Goal: Find specific page/section: Find specific page/section

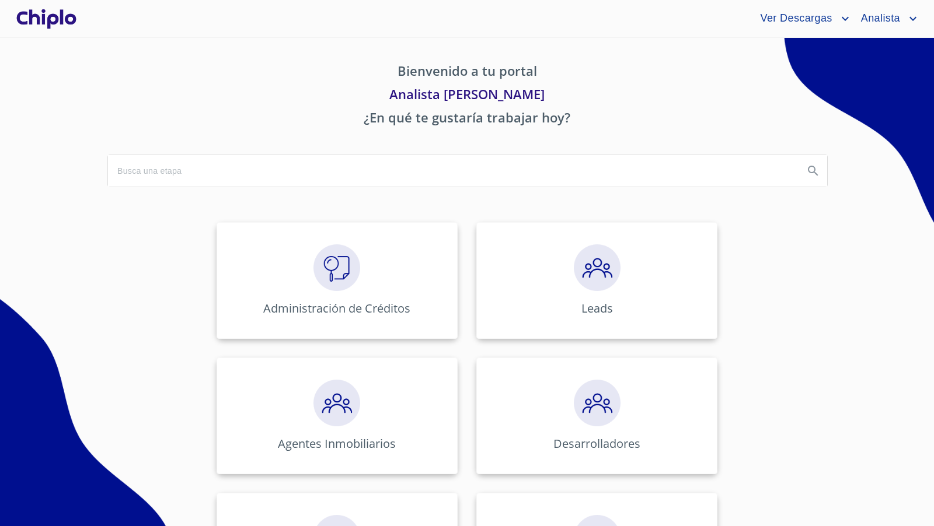
click at [364, 212] on div "Bienvenido a tu portal Analista [PERSON_NAME] ¿En qué te gustaría trabajar [DAT…" at bounding box center [466, 530] width 747 height 985
click at [324, 275] on img at bounding box center [336, 267] width 47 height 47
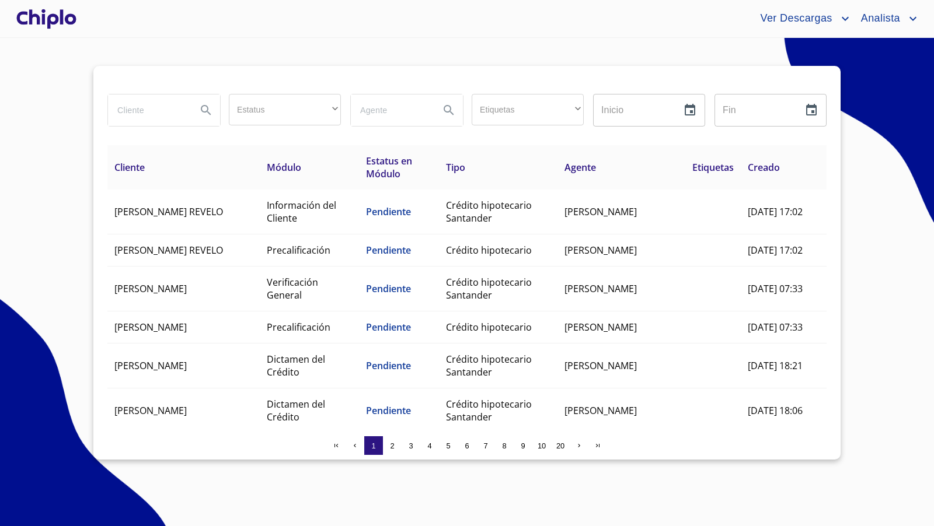
click at [163, 109] on input "search" at bounding box center [147, 111] width 79 height 32
type input "maya"
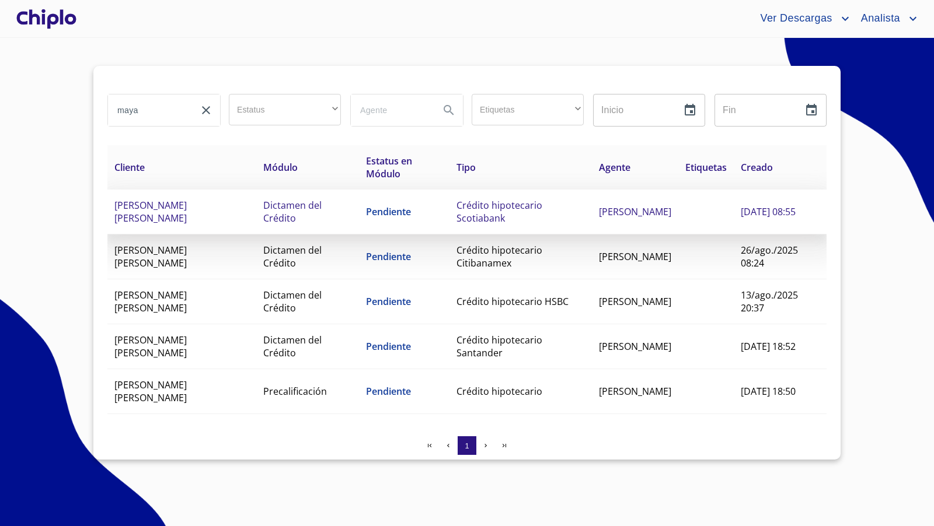
click at [187, 208] on span "[PERSON_NAME] [PERSON_NAME]" at bounding box center [150, 212] width 72 height 26
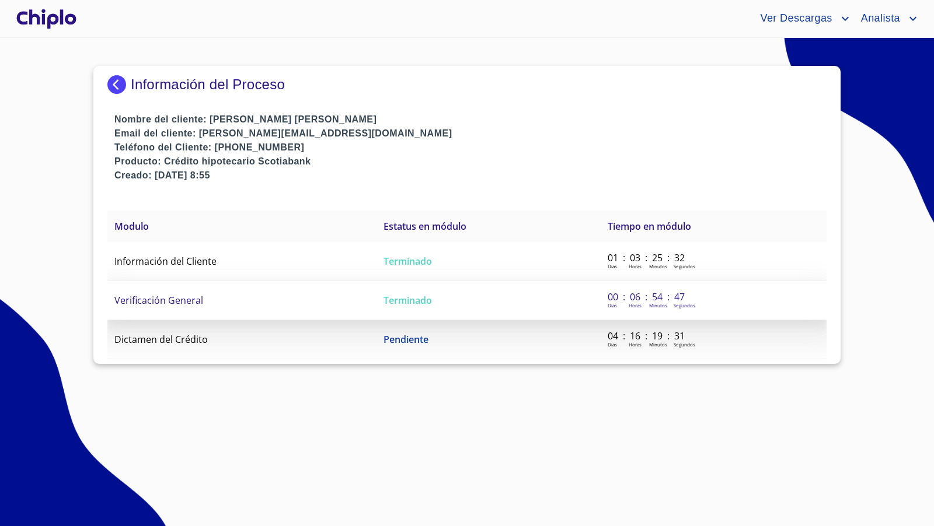
click at [242, 301] on td "Verificación General" at bounding box center [241, 300] width 269 height 39
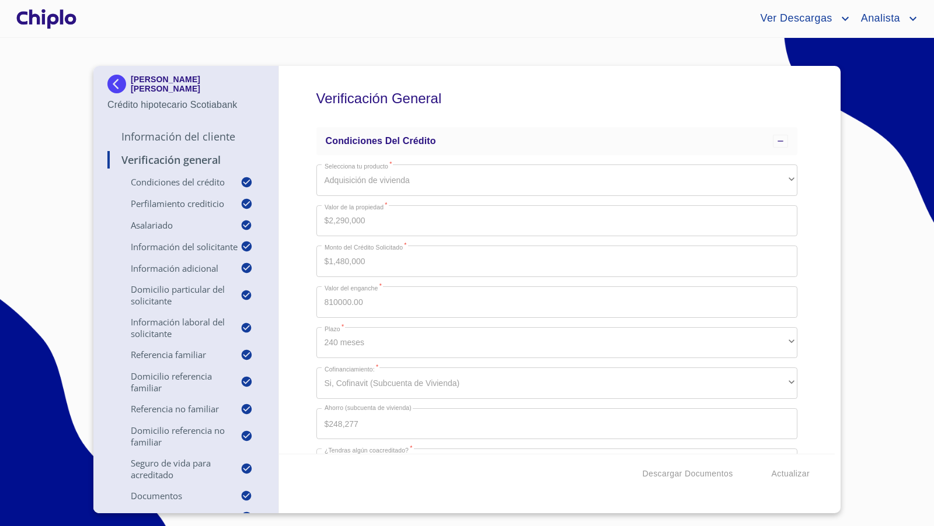
click at [310, 428] on div "Verificación General Condiciones del Crédito Selecciona tu producto   * Adquisi…" at bounding box center [557, 260] width 556 height 388
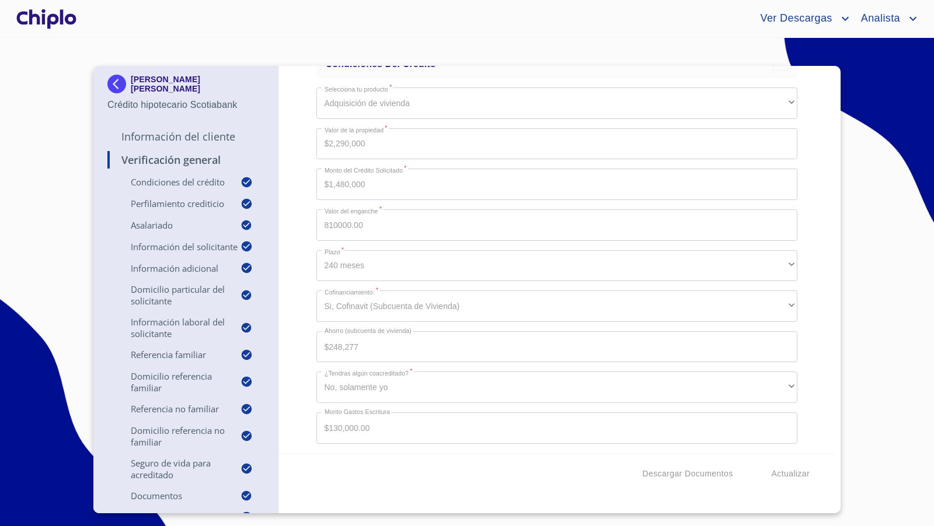
scroll to position [79, 0]
